Goal: Task Accomplishment & Management: Manage account settings

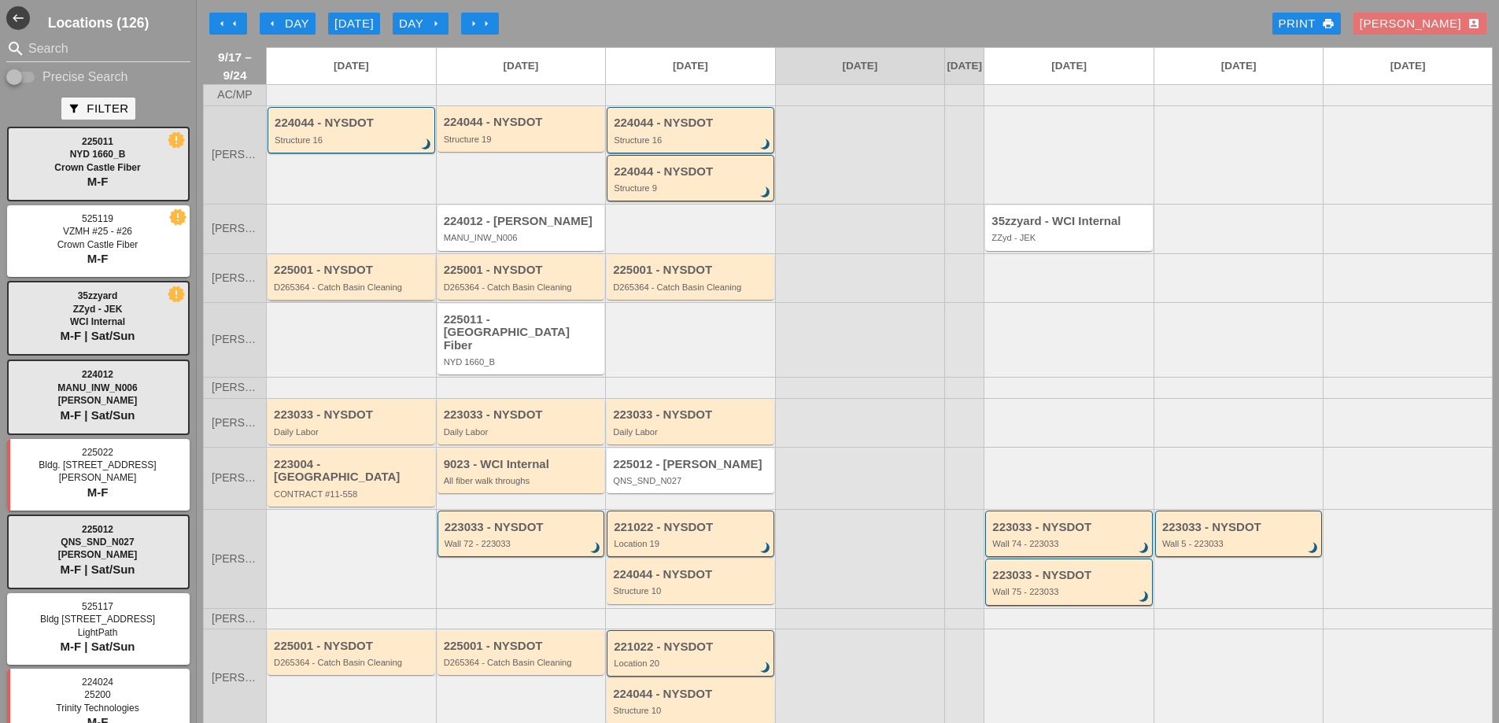
click at [360, 292] on div "D265364 - Catch Basin Cleaning" at bounding box center [352, 286] width 157 height 9
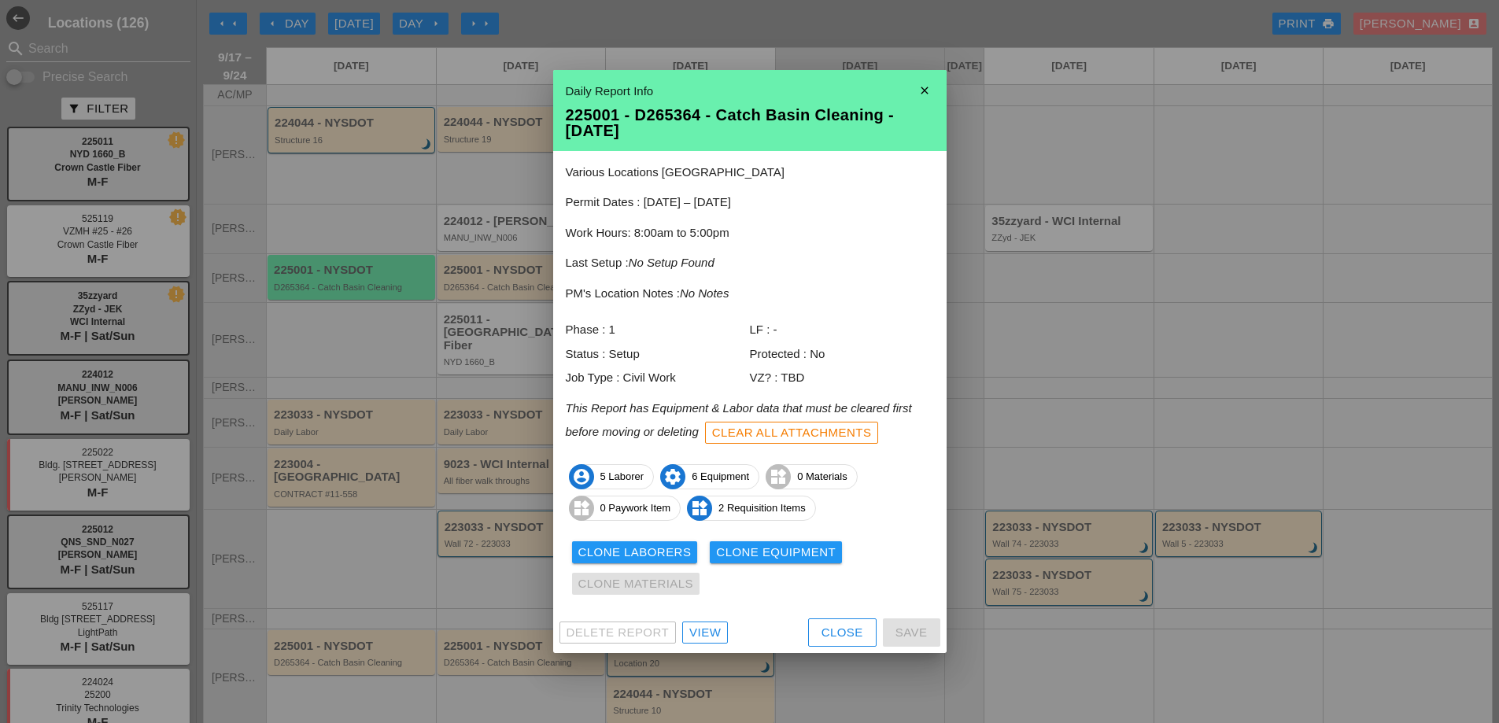
click at [700, 636] on div "View" at bounding box center [704, 633] width 31 height 18
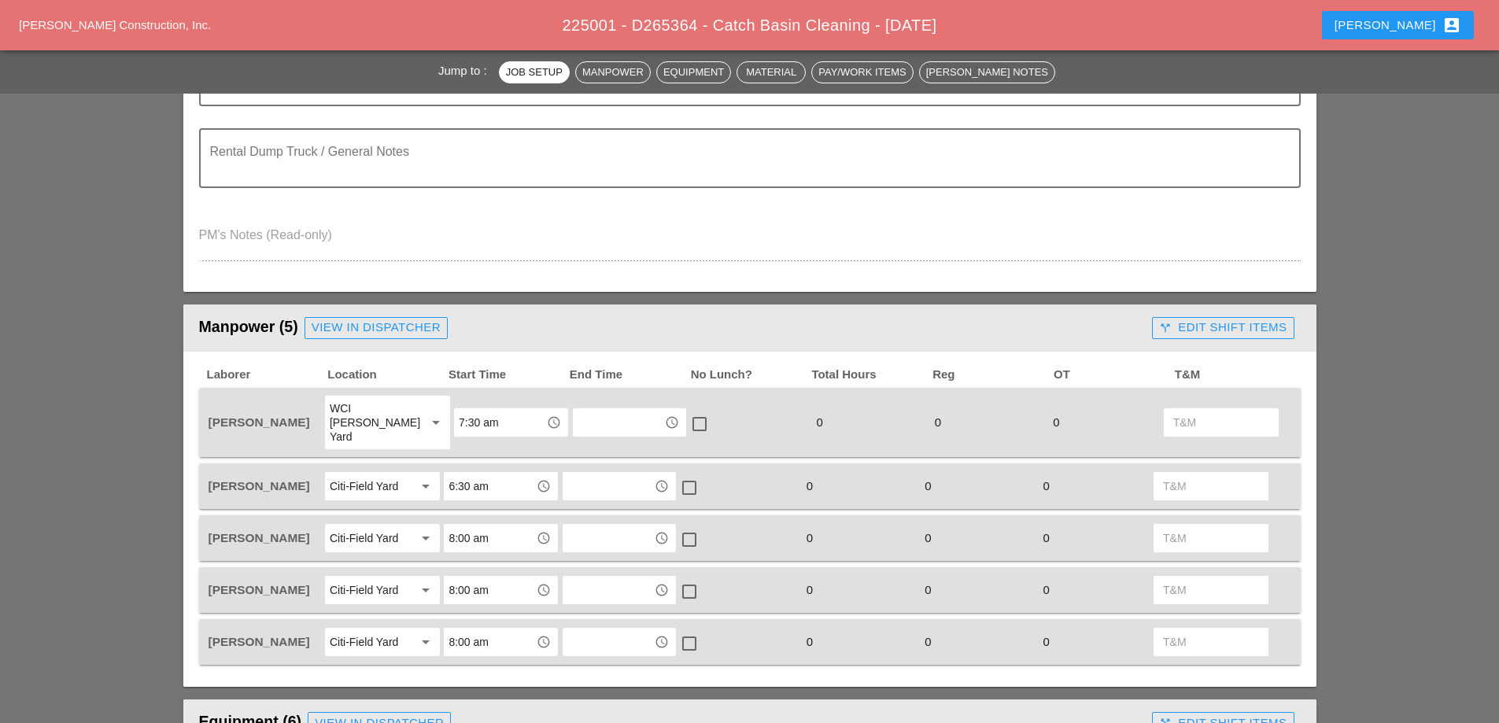
scroll to position [472, 0]
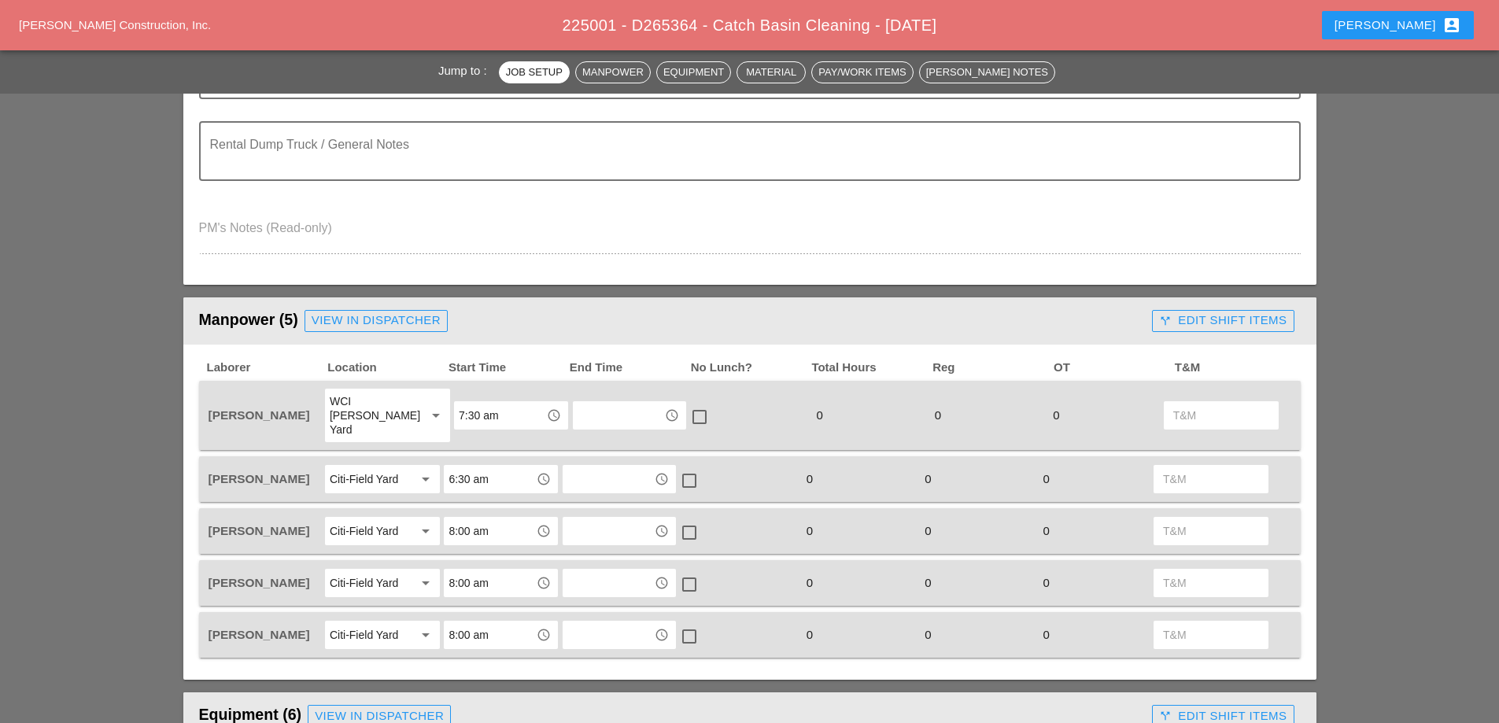
click at [1222, 324] on div "call_split Edit Shift Items" at bounding box center [1222, 321] width 127 height 18
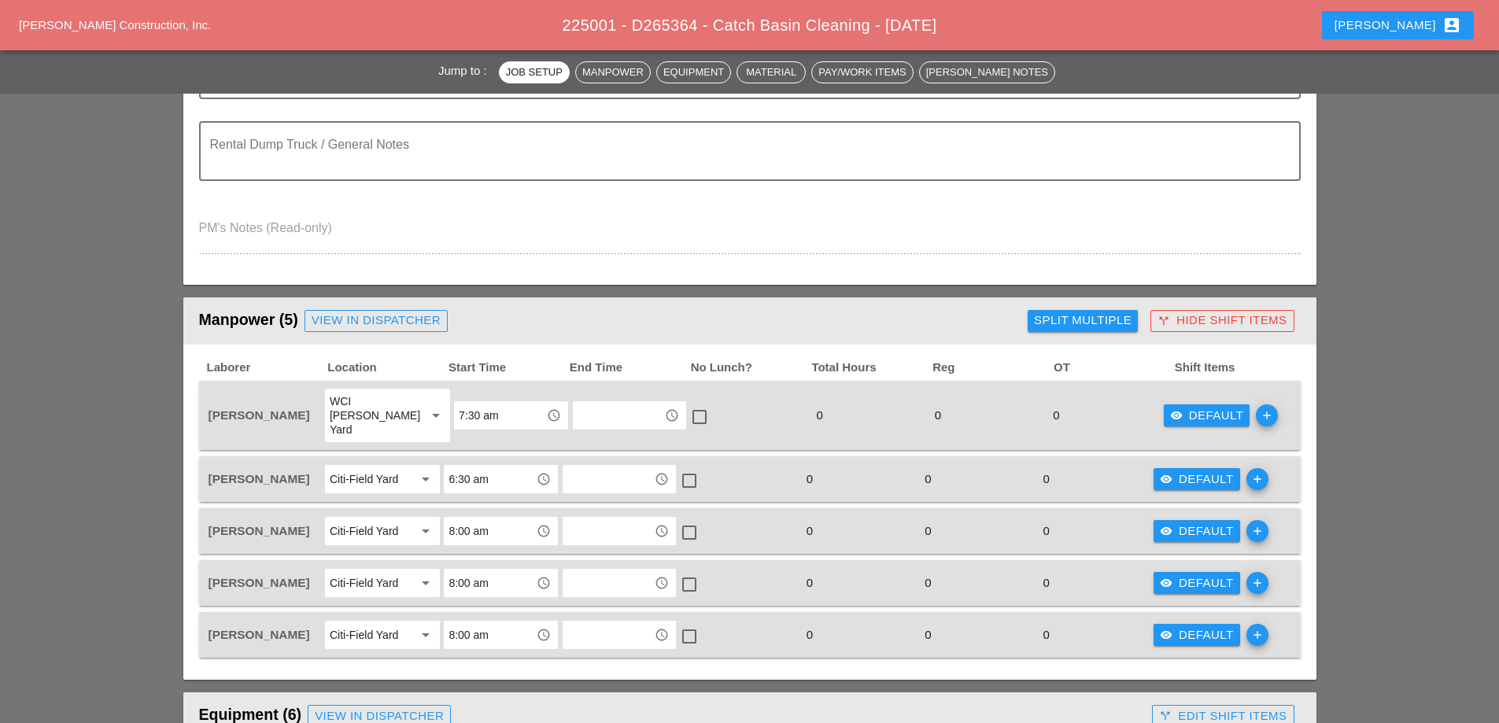
click at [1203, 411] on div "visibility Default" at bounding box center [1207, 416] width 74 height 18
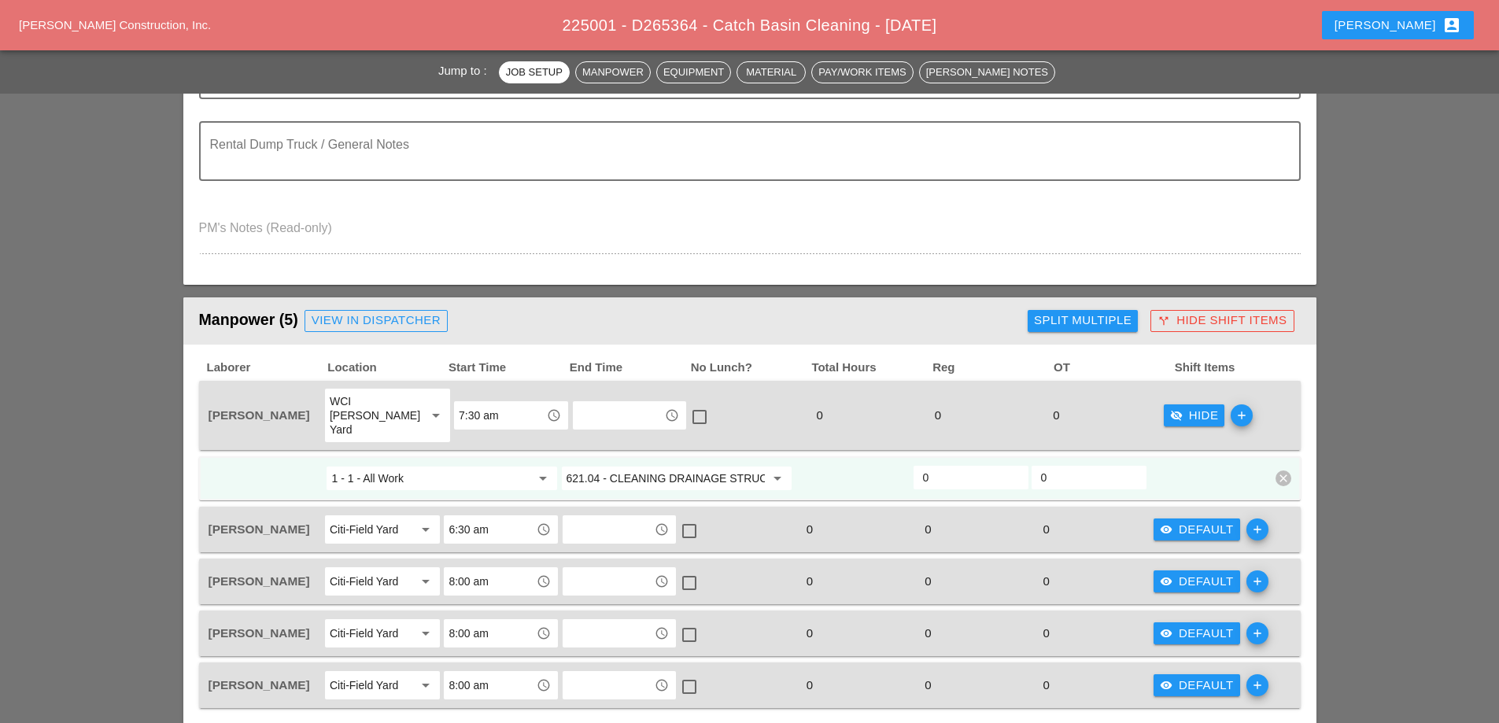
click at [1207, 325] on div "call_split Hide Shift Items" at bounding box center [1221, 321] width 129 height 18
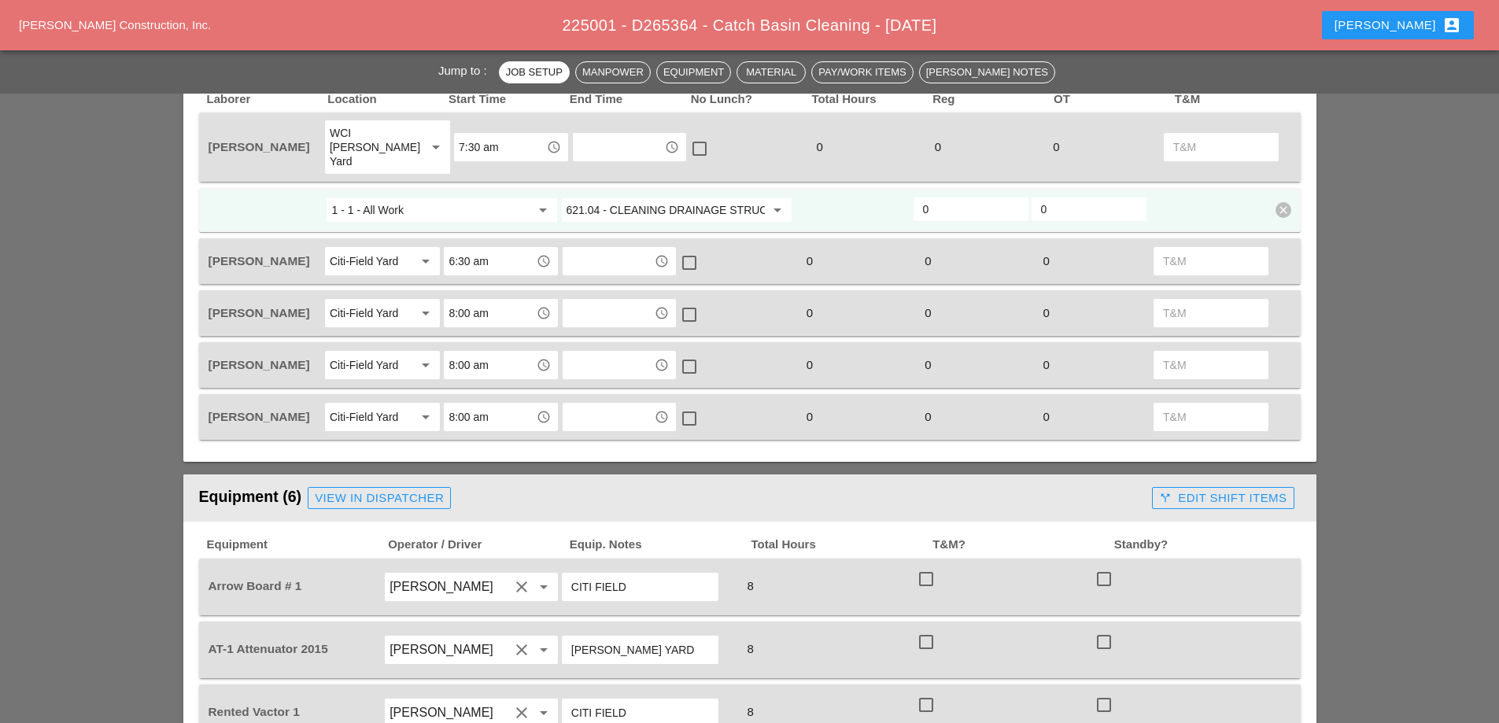
scroll to position [865, 0]
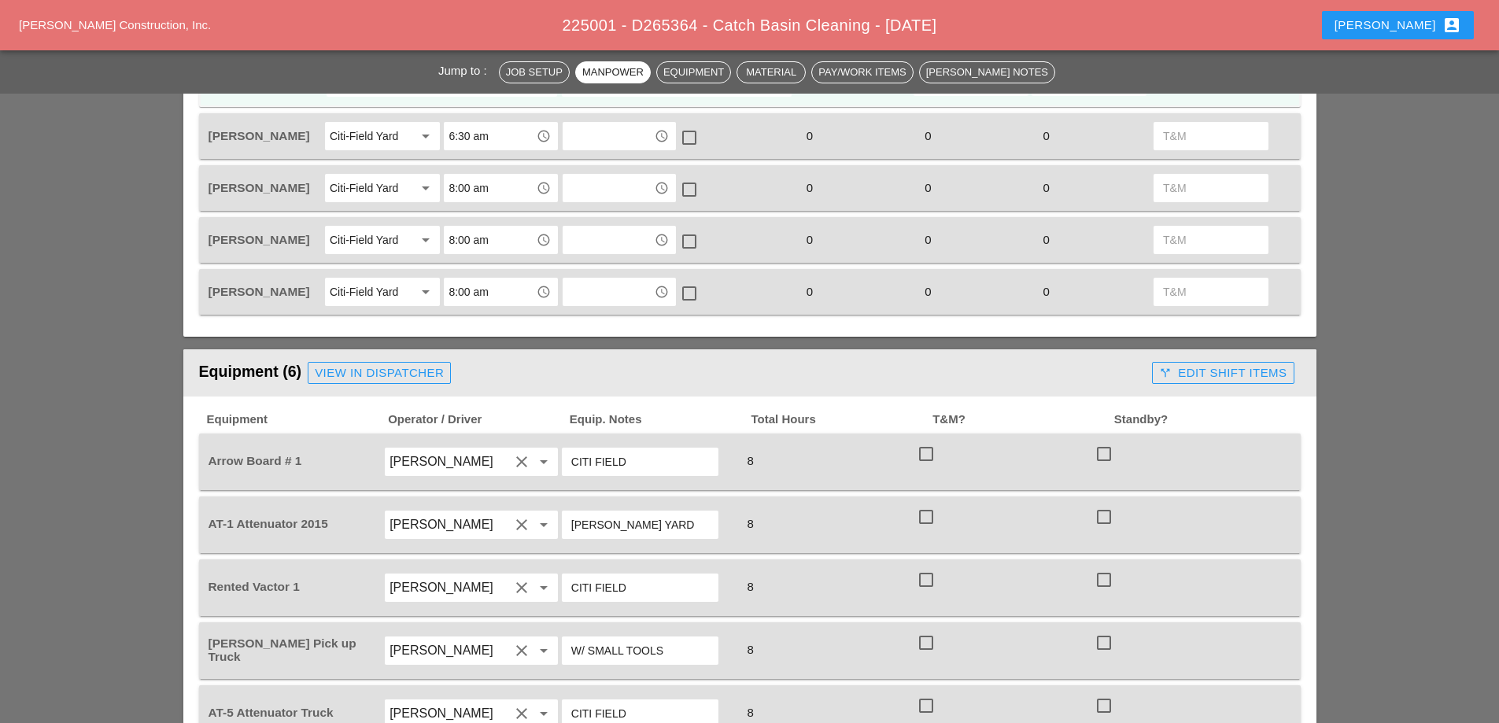
click at [1212, 364] on div "call_split Edit Shift Items" at bounding box center [1222, 373] width 127 height 18
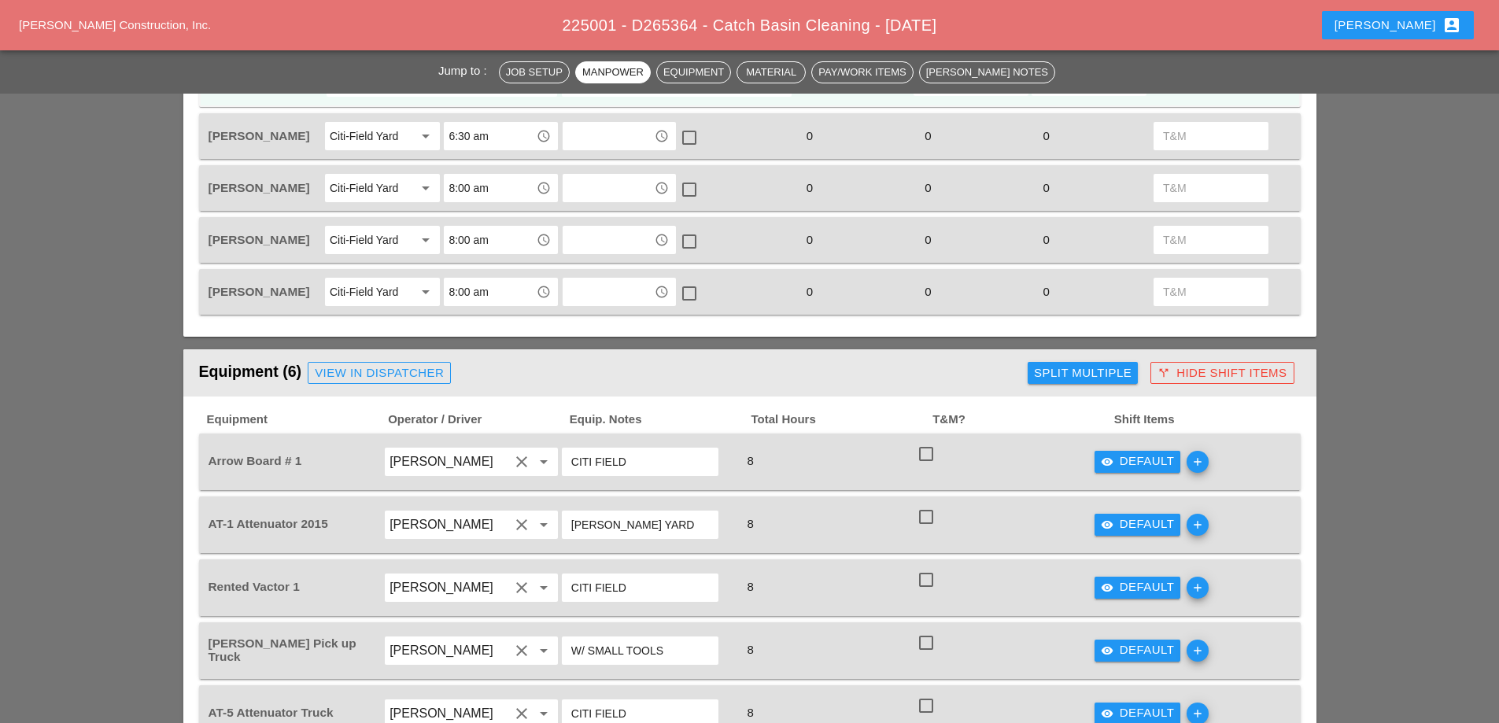
click at [1139, 452] on div "visibility Default" at bounding box center [1138, 461] width 74 height 18
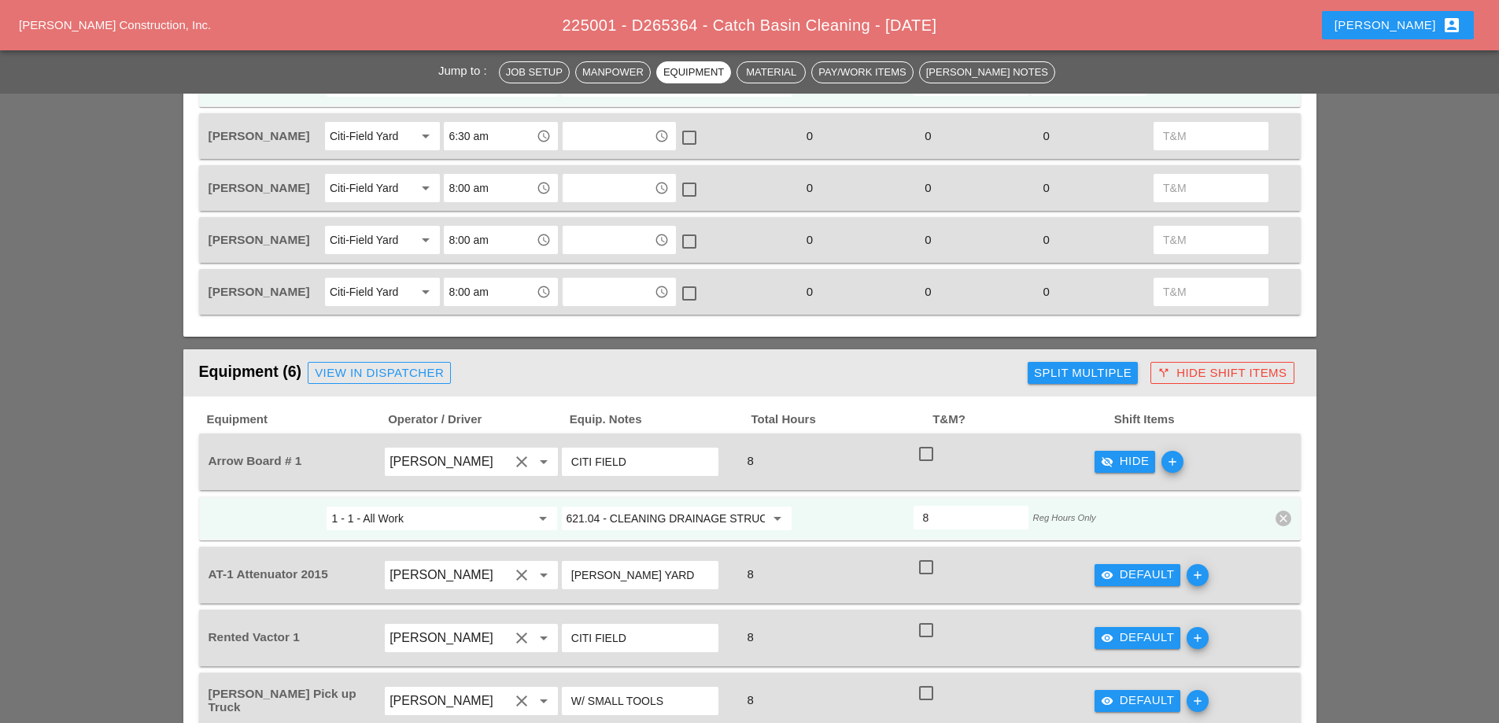
scroll to position [708, 0]
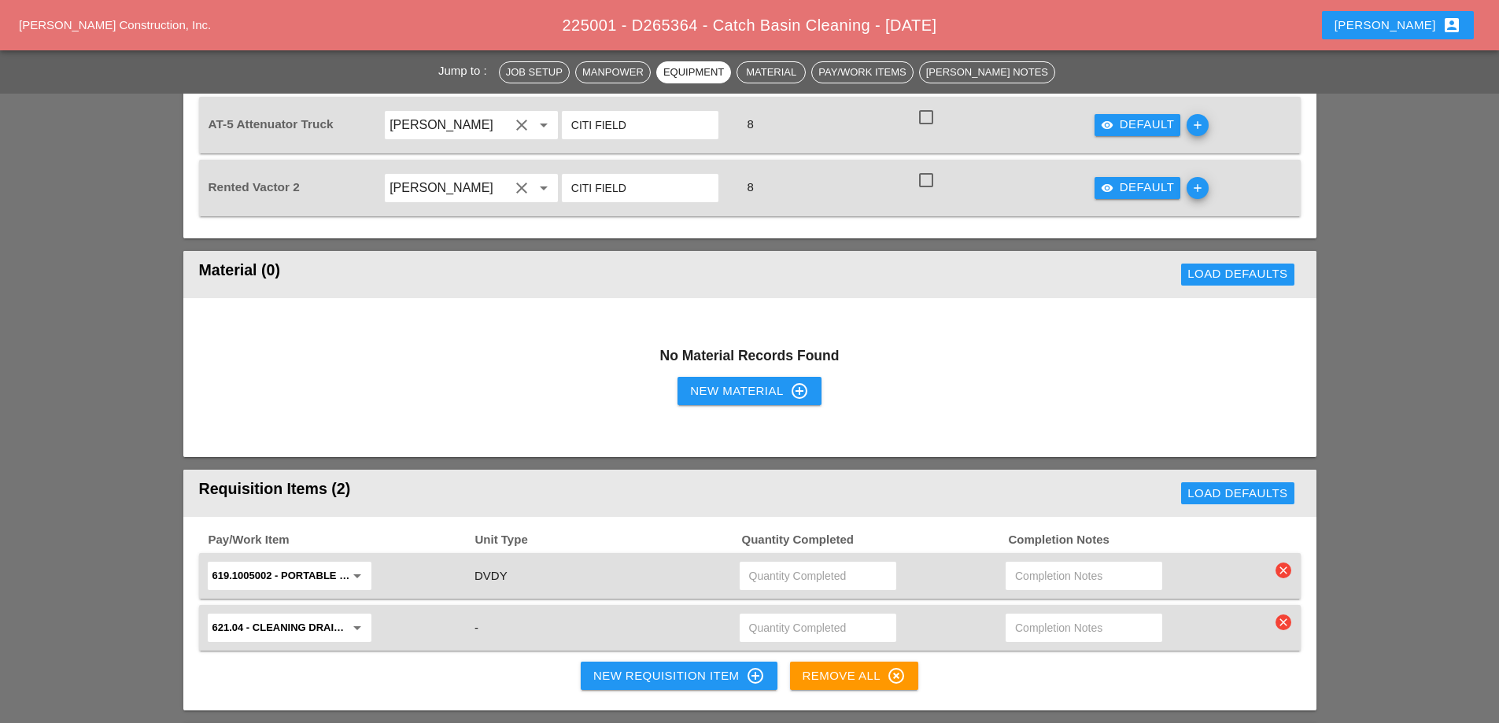
scroll to position [1338, 0]
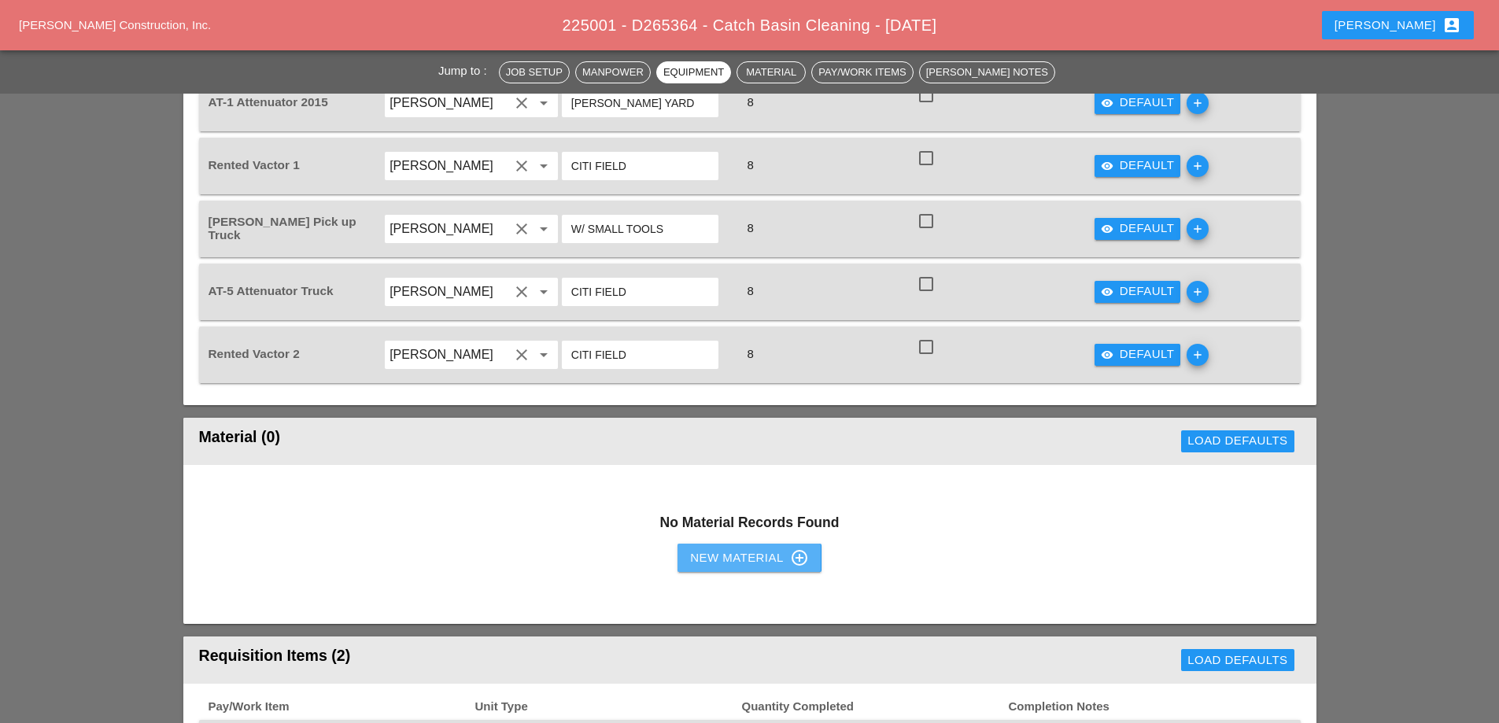
click at [776, 548] on div "New Material control_point" at bounding box center [749, 557] width 118 height 19
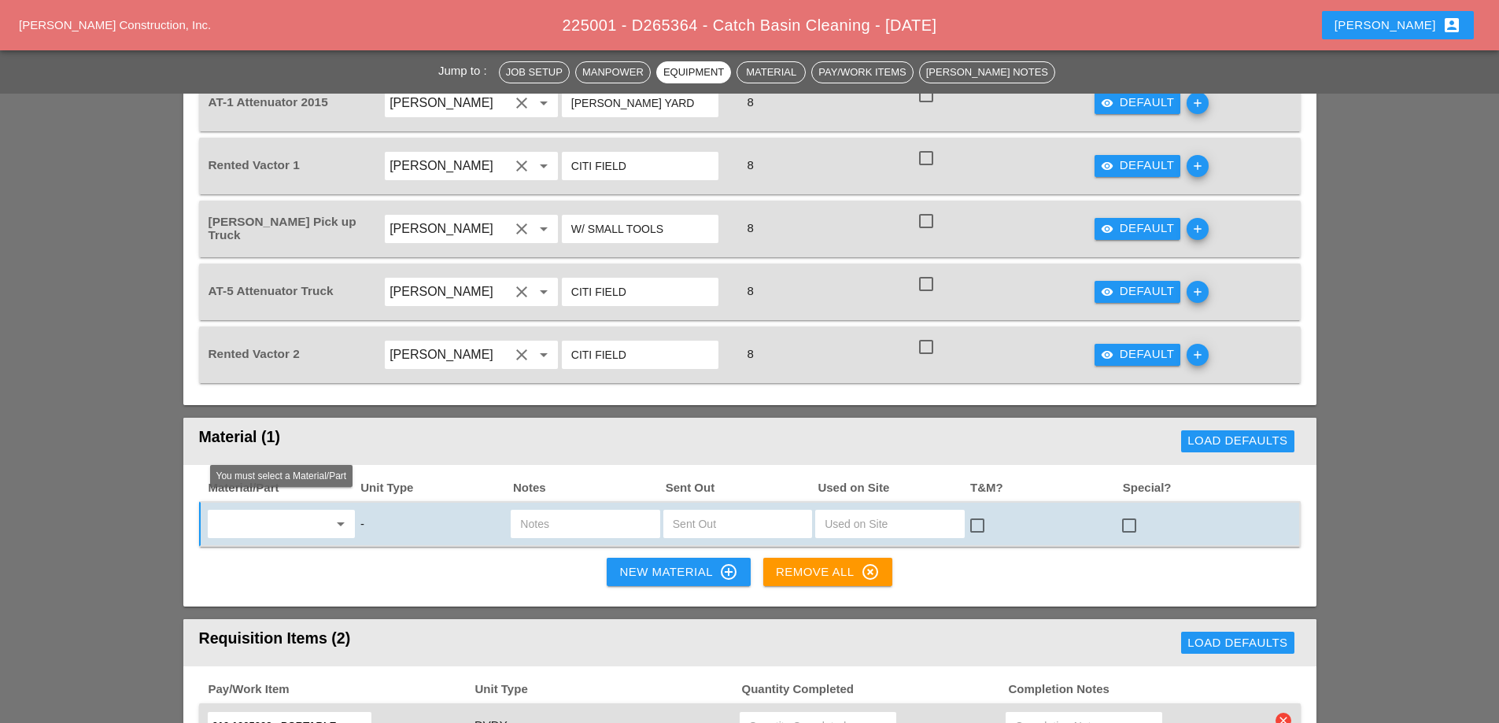
click at [340, 515] on icon "arrow_drop_down" at bounding box center [340, 524] width 19 height 19
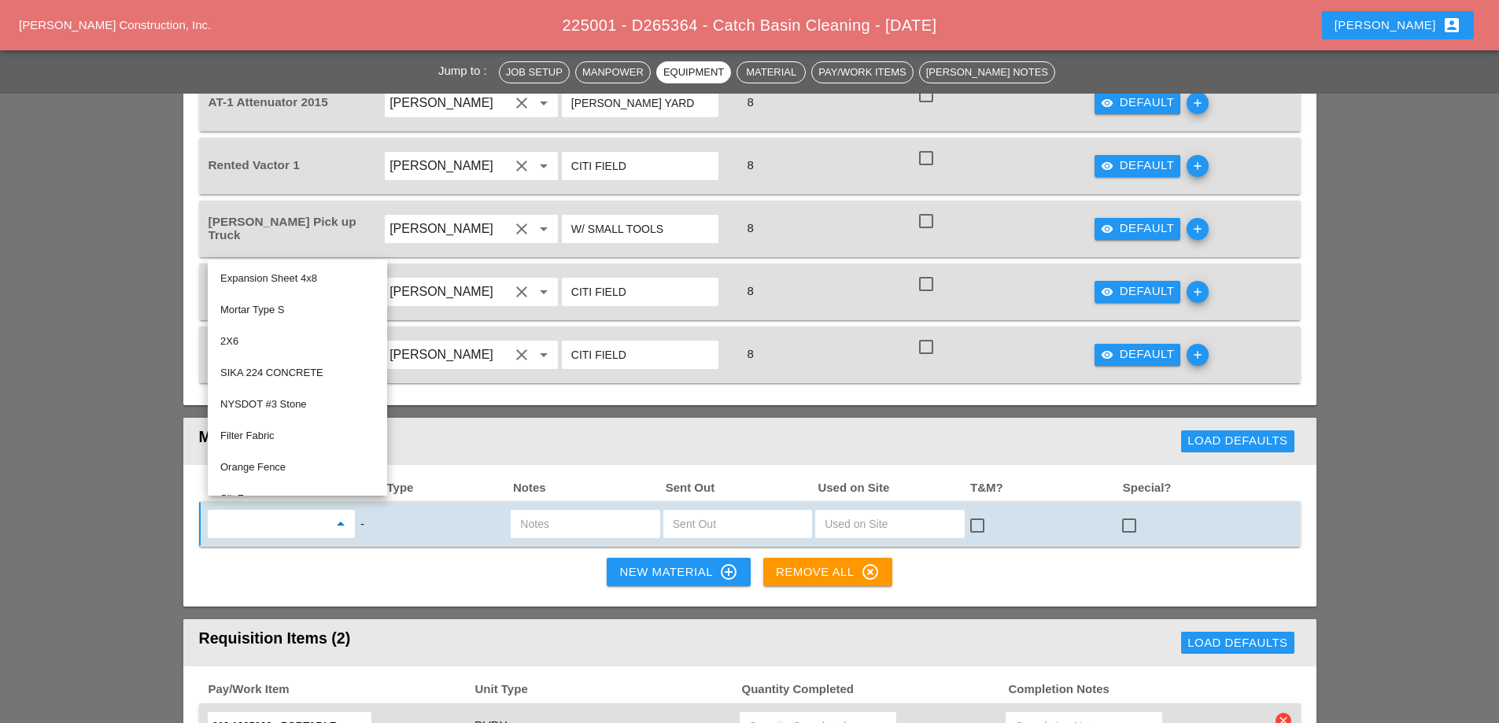
click at [340, 515] on icon "arrow_drop_down" at bounding box center [340, 524] width 19 height 19
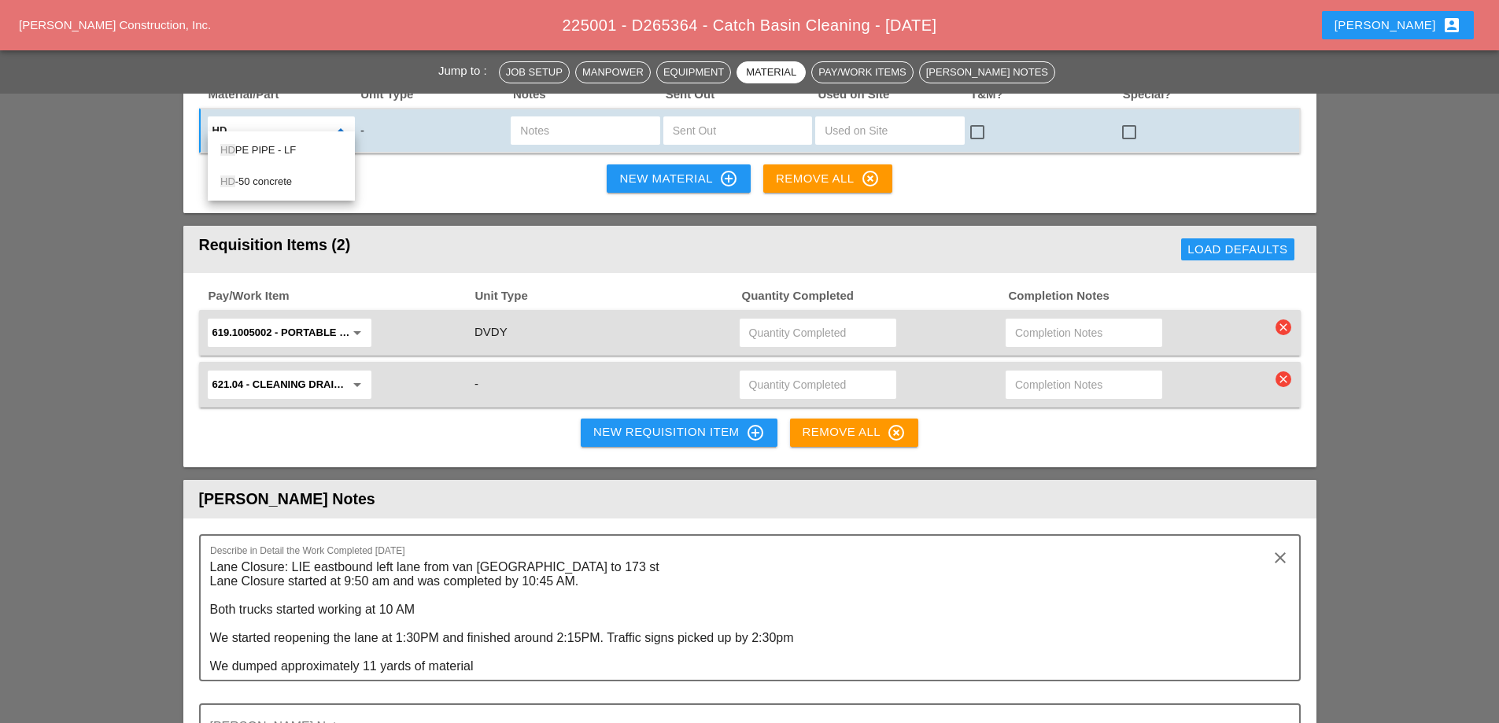
scroll to position [1495, 0]
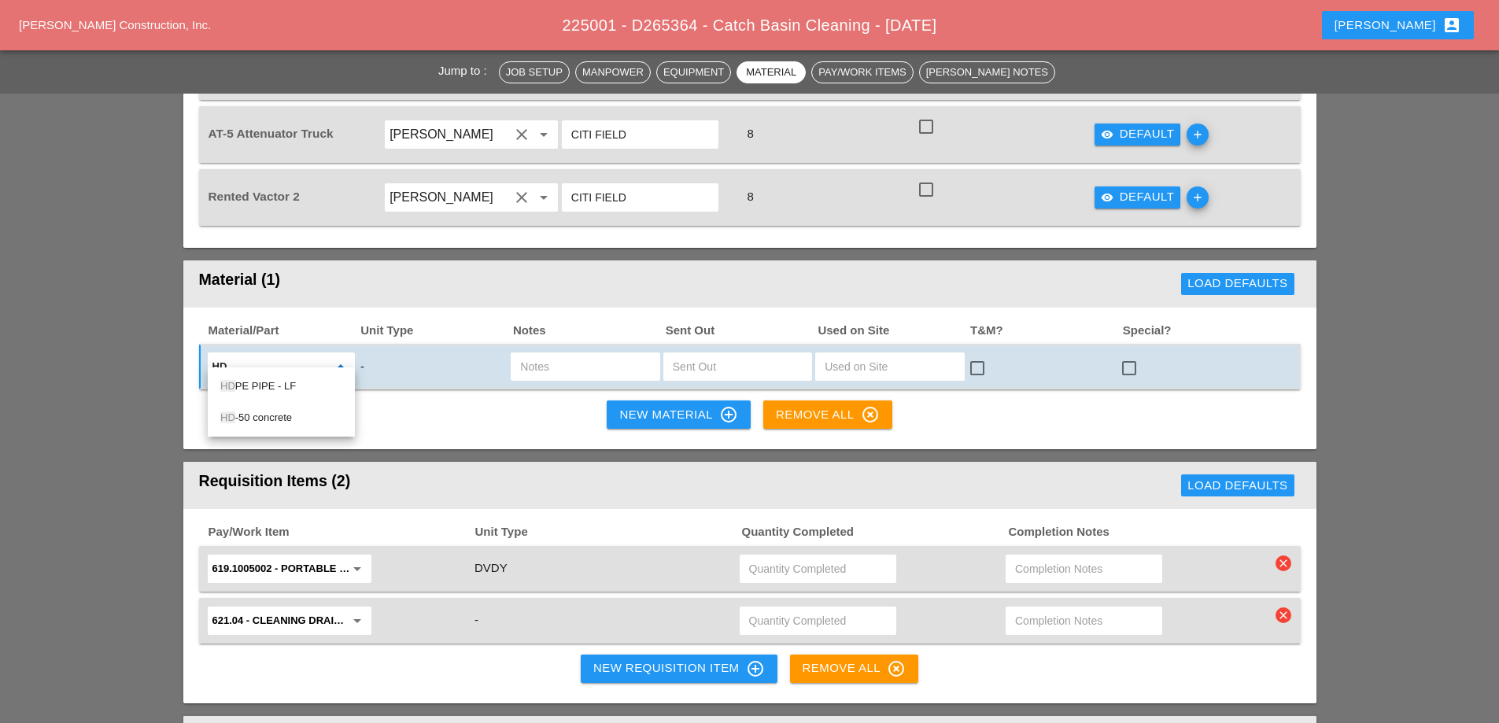
type input "hd"
